Goal: Entertainment & Leisure: Consume media (video, audio)

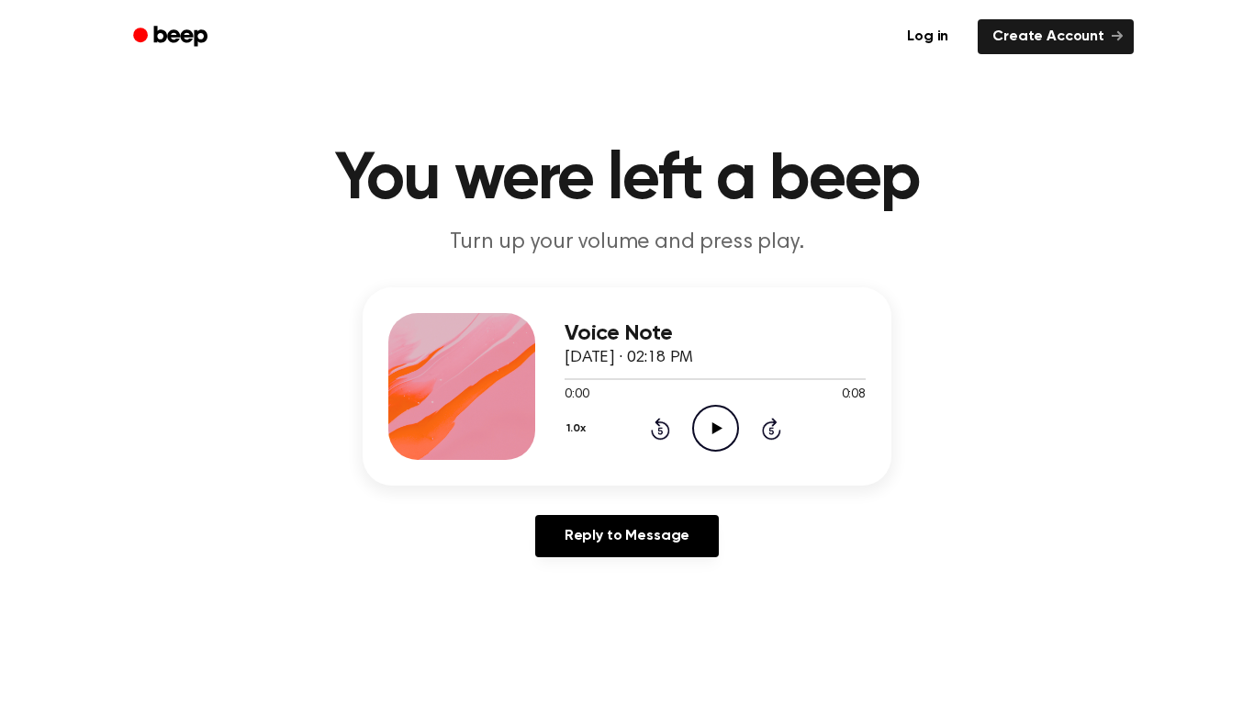
click at [725, 440] on icon "Play Audio" at bounding box center [715, 428] width 47 height 47
click at [716, 428] on icon at bounding box center [716, 428] width 8 height 12
click at [727, 428] on icon "Play Audio" at bounding box center [715, 428] width 47 height 47
click at [710, 421] on icon "Play Audio" at bounding box center [715, 428] width 47 height 47
click at [694, 408] on icon "Play Audio" at bounding box center [715, 428] width 47 height 47
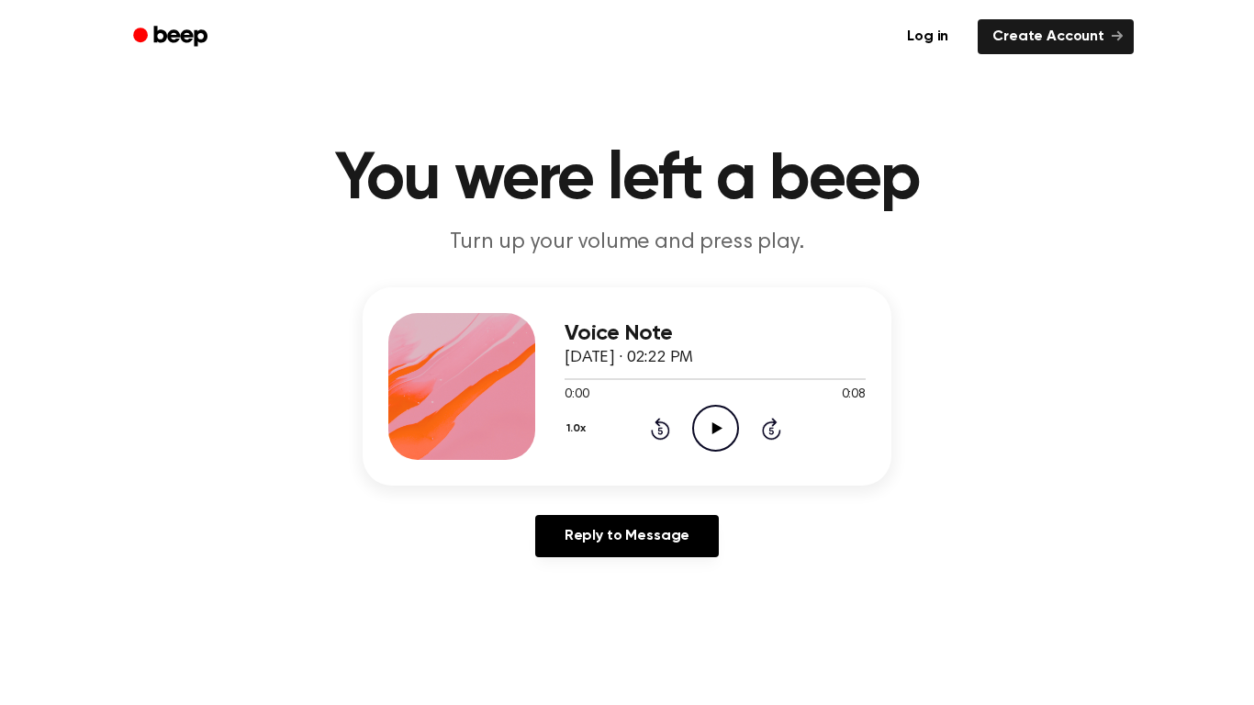
click at [717, 448] on icon "Play Audio" at bounding box center [715, 428] width 47 height 47
